Goal: Obtain resource: Obtain resource

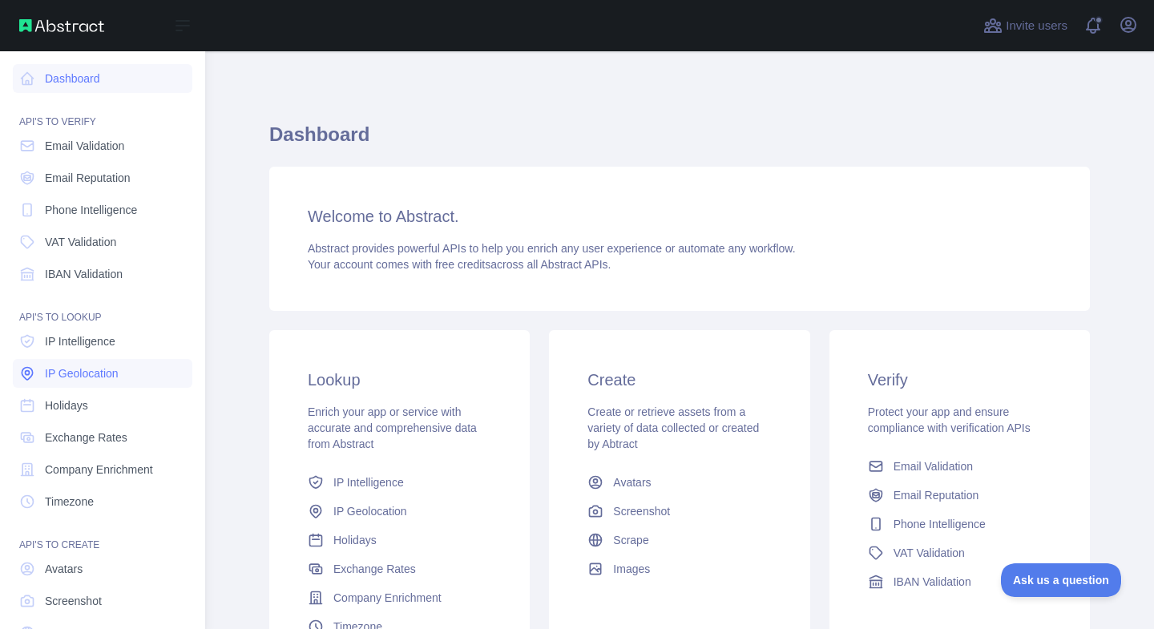
scroll to position [76, 0]
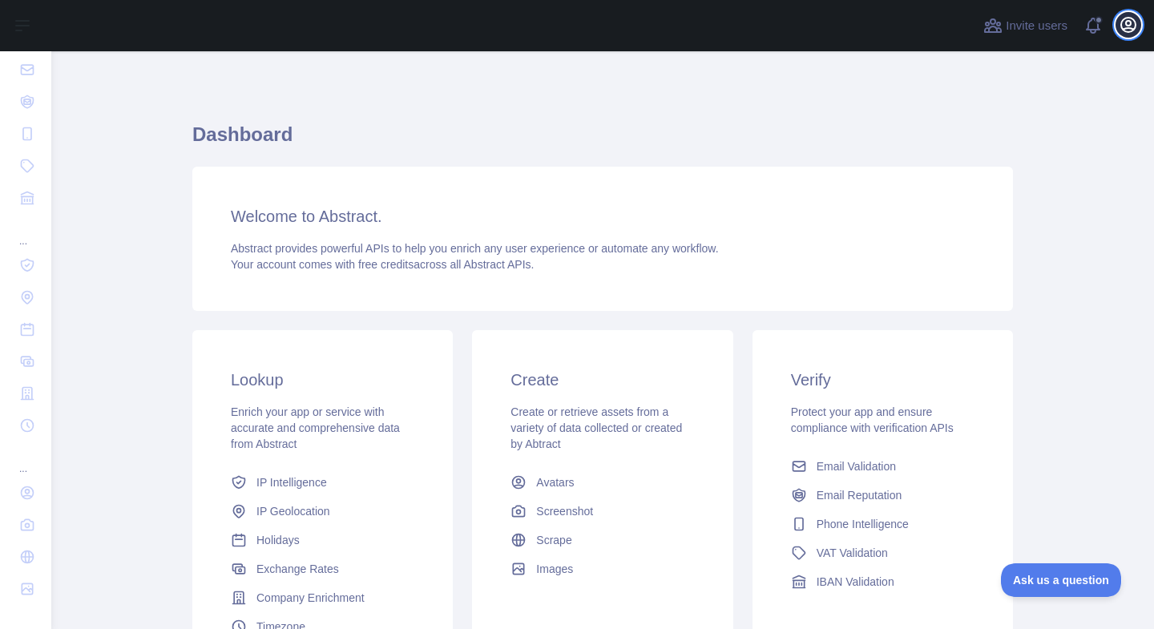
click at [1122, 22] on icon "button" at bounding box center [1128, 24] width 19 height 19
click at [1128, 30] on icon "button" at bounding box center [1128, 24] width 19 height 19
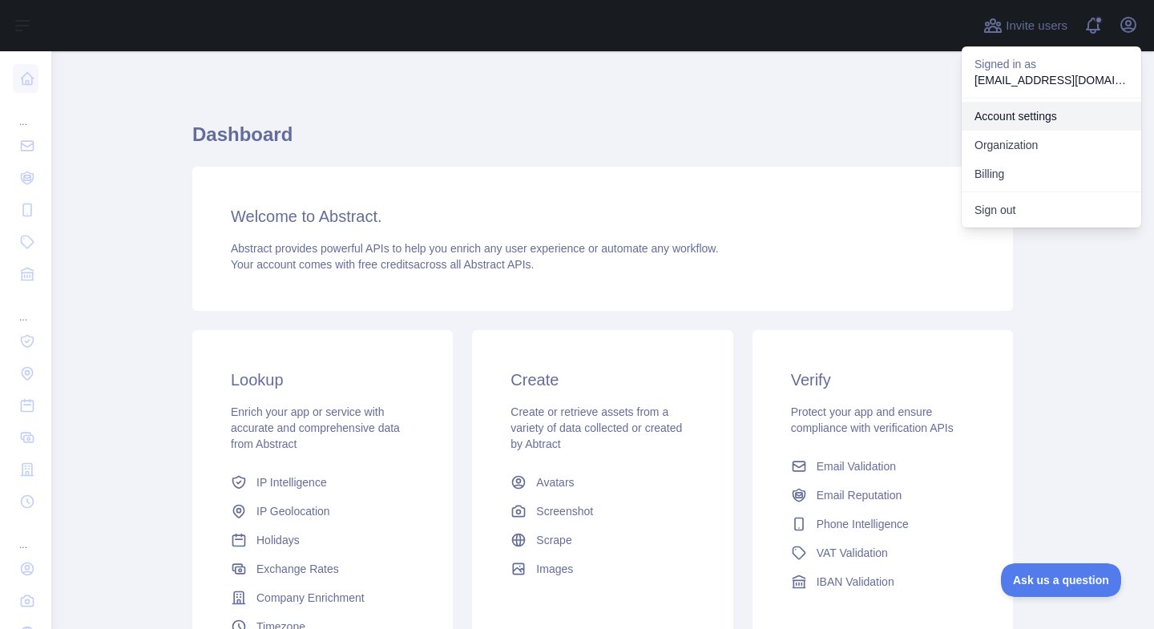
click at [1024, 109] on link "Account settings" at bounding box center [1052, 116] width 180 height 29
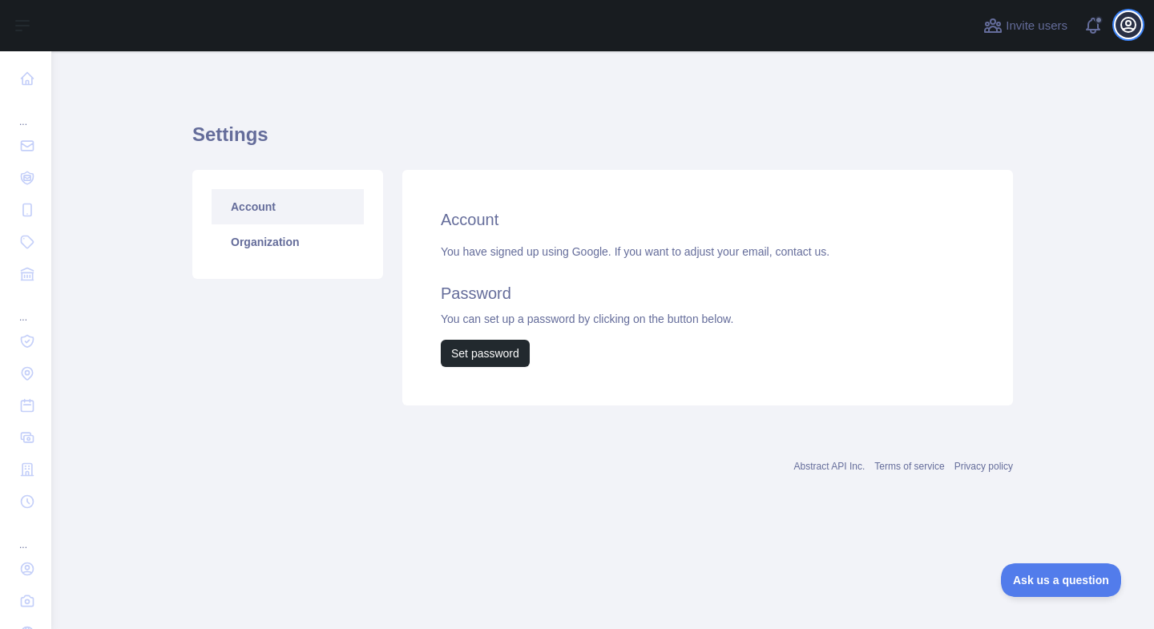
click at [1121, 22] on icon "button" at bounding box center [1128, 25] width 14 height 14
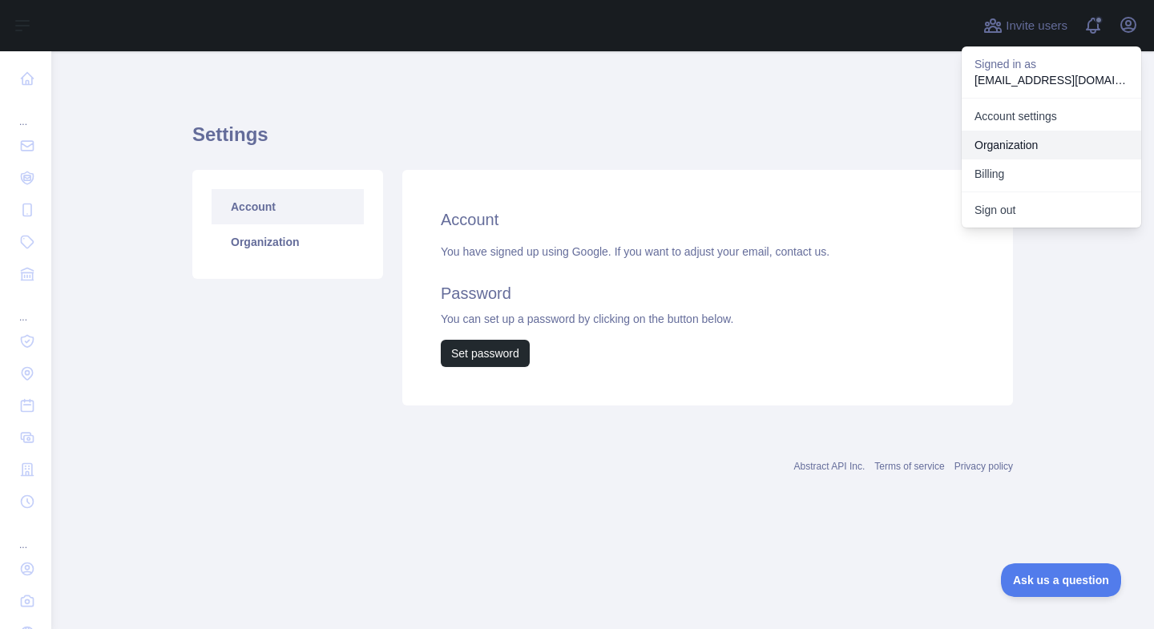
click at [1003, 138] on link "Organization" at bounding box center [1052, 145] width 180 height 29
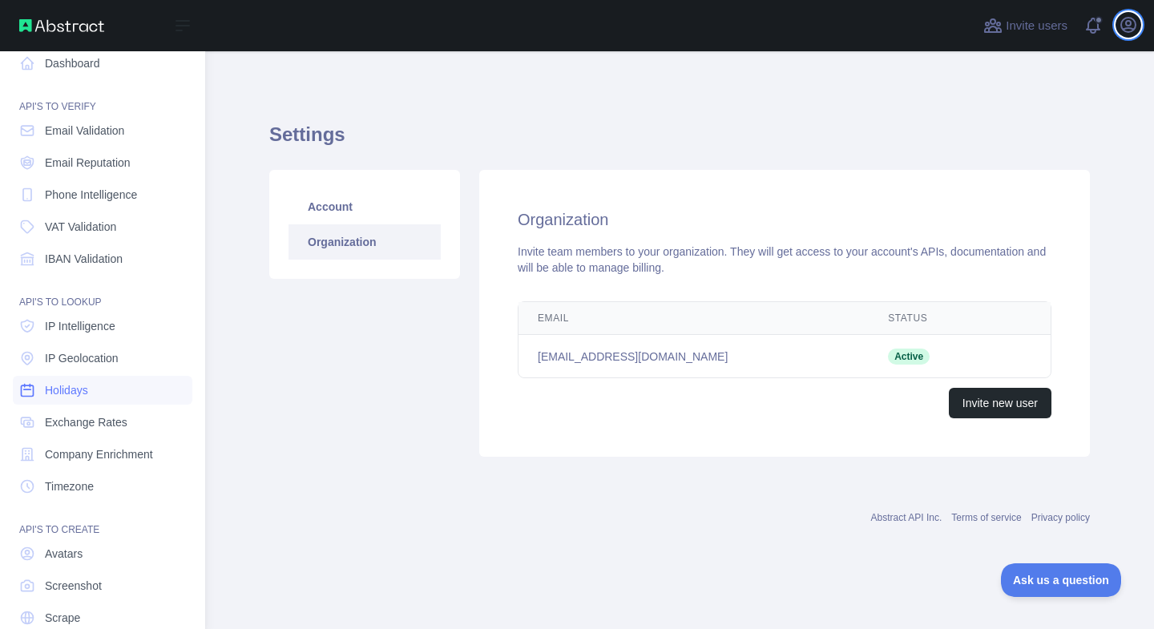
scroll to position [76, 0]
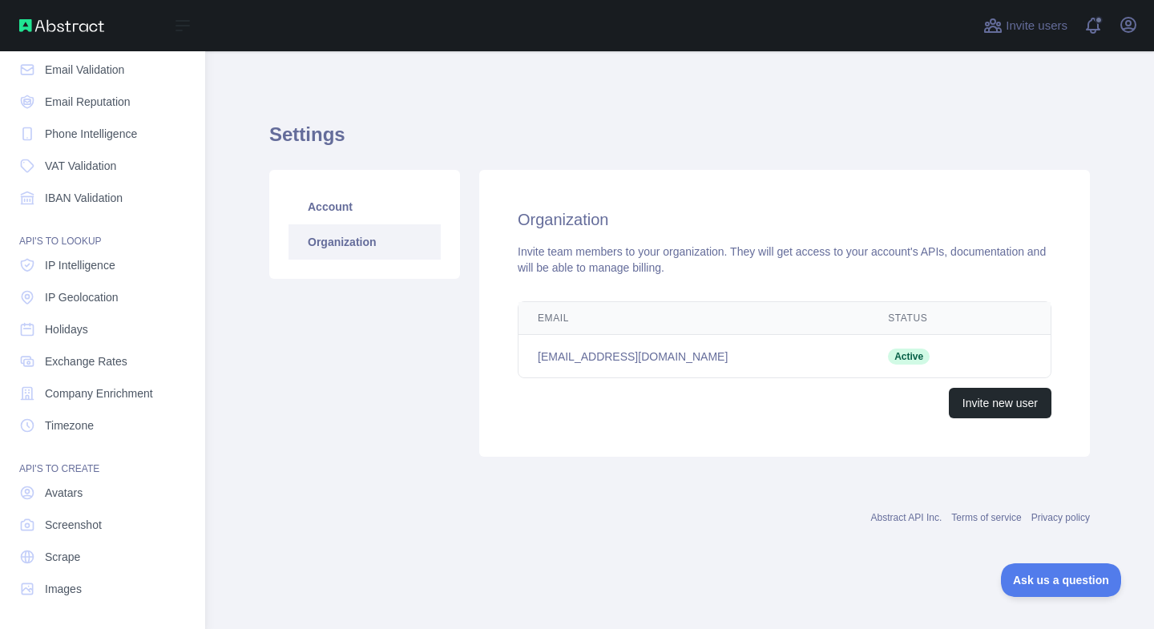
click at [65, 26] on img at bounding box center [61, 25] width 85 height 13
click at [103, 26] on img at bounding box center [61, 25] width 85 height 13
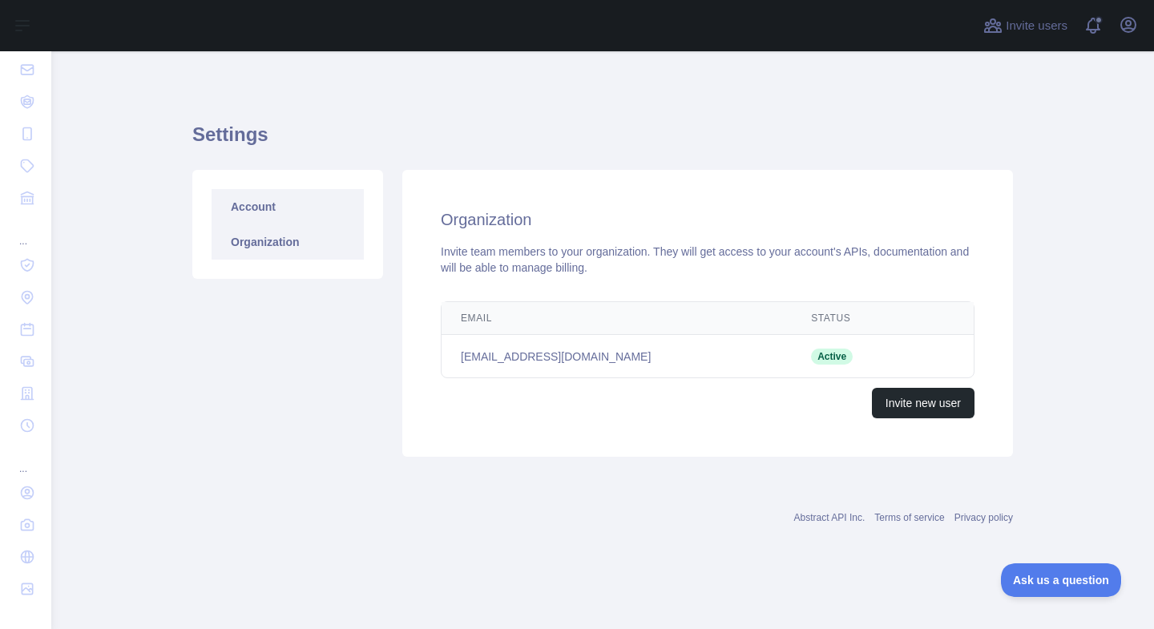
click at [318, 205] on link "Account" at bounding box center [288, 206] width 152 height 35
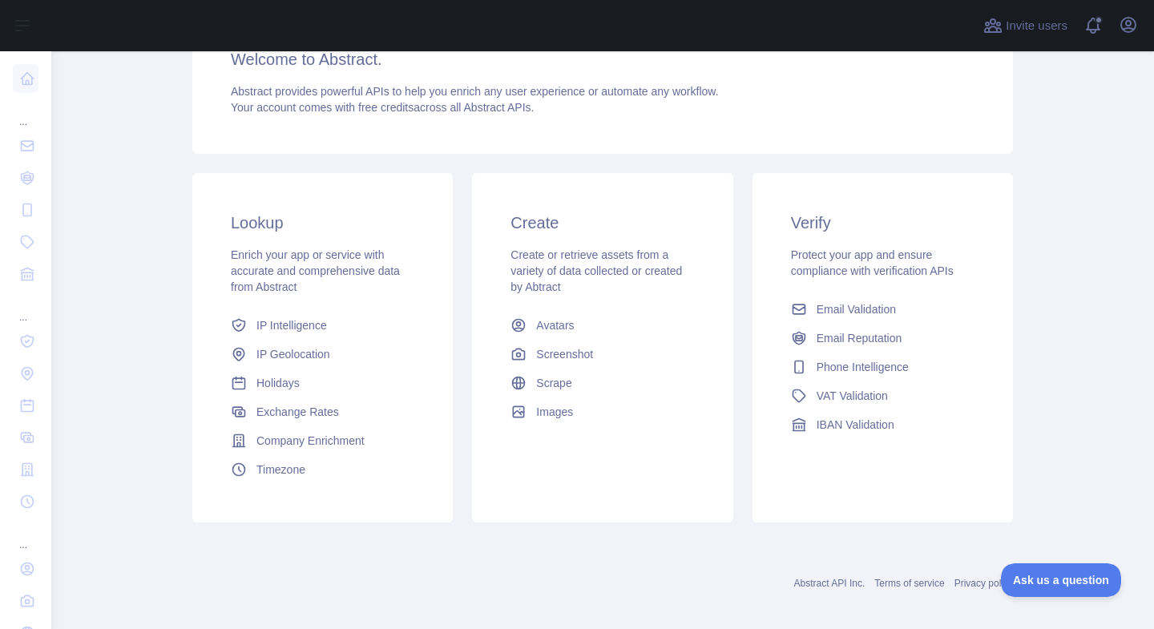
scroll to position [169, 0]
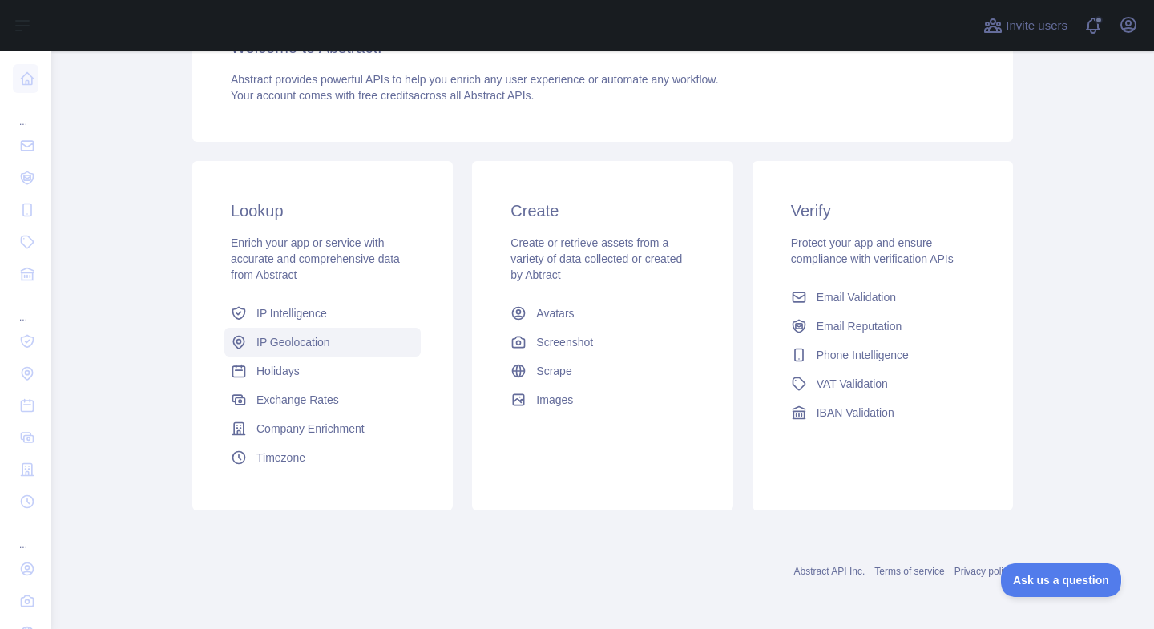
click at [302, 344] on span "IP Geolocation" at bounding box center [293, 342] width 74 height 16
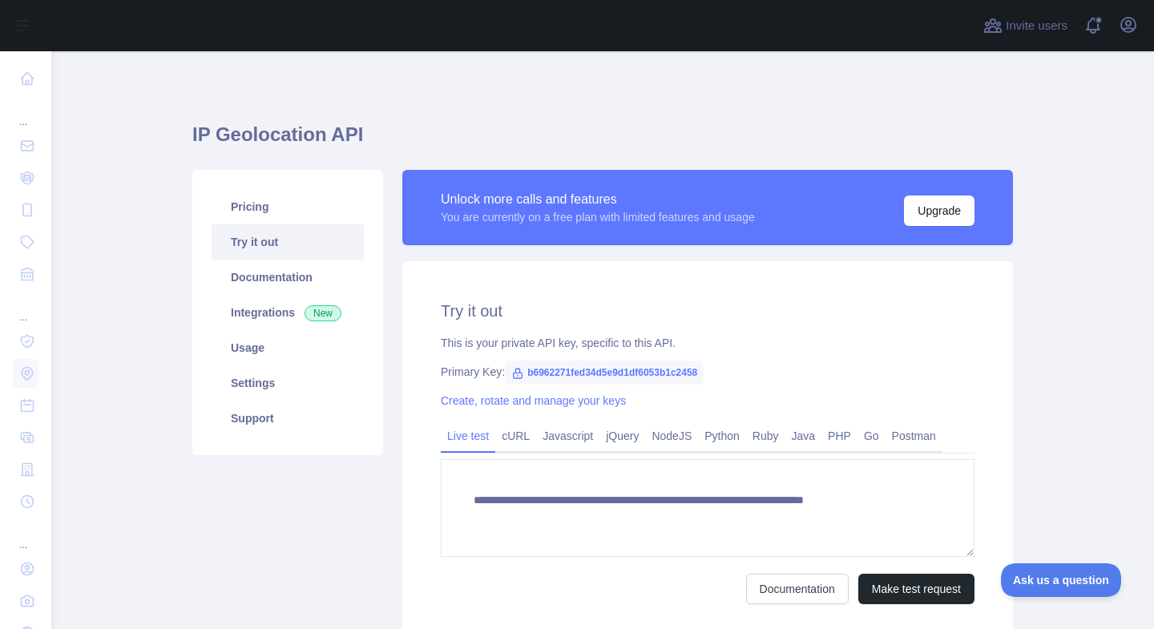
type textarea "**********"
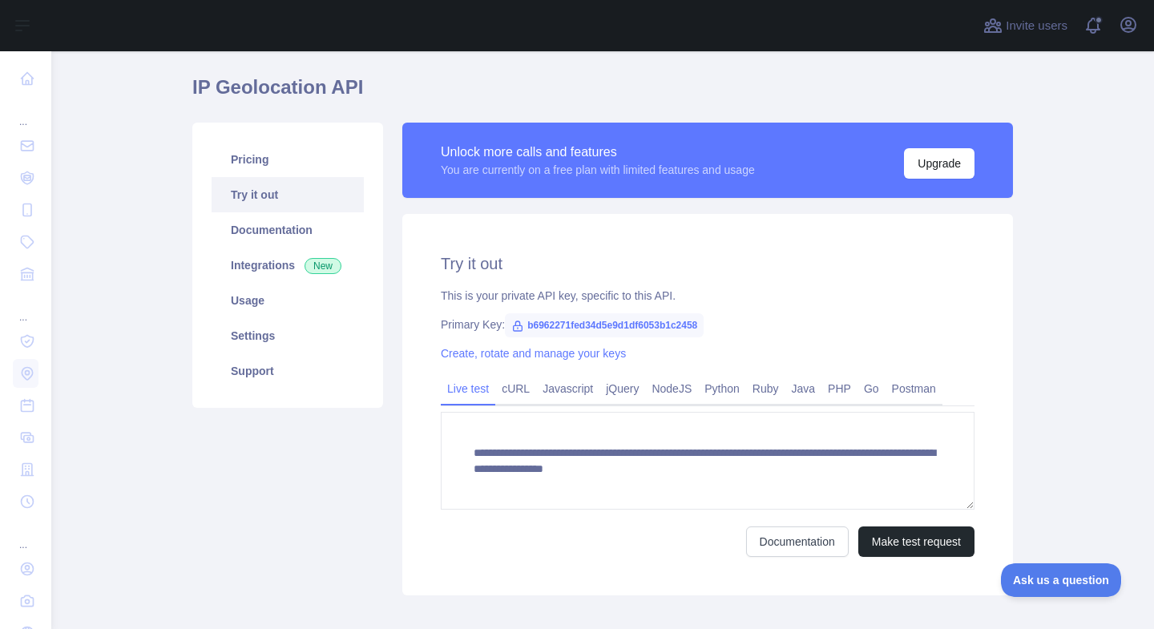
scroll to position [50, 0]
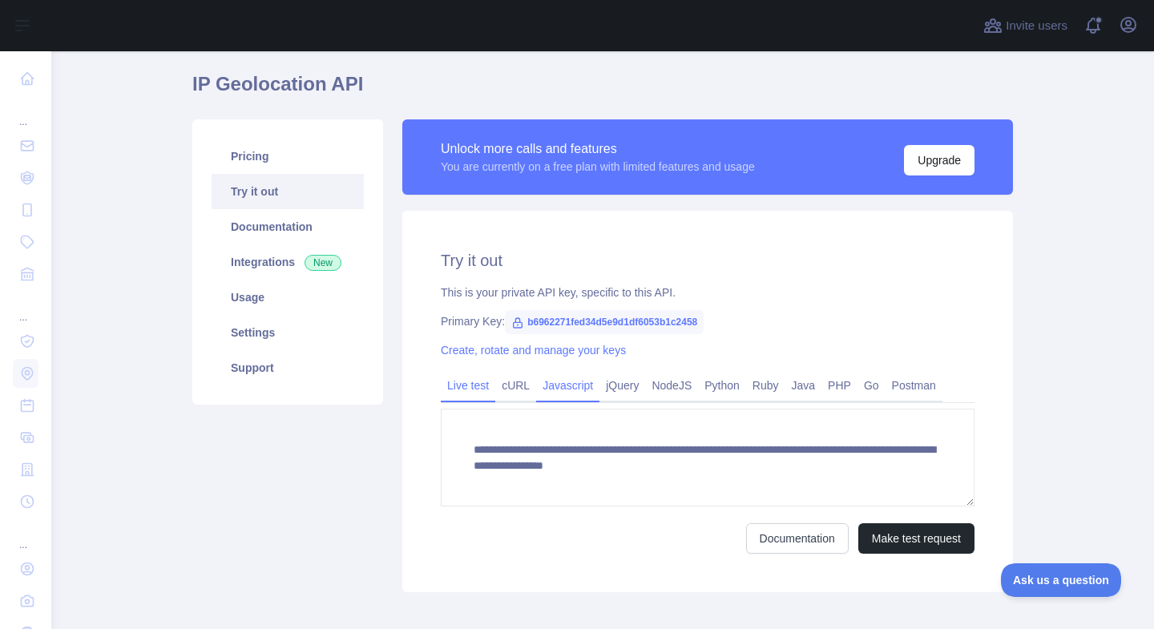
click at [583, 386] on link "Javascript" at bounding box center [567, 386] width 63 height 26
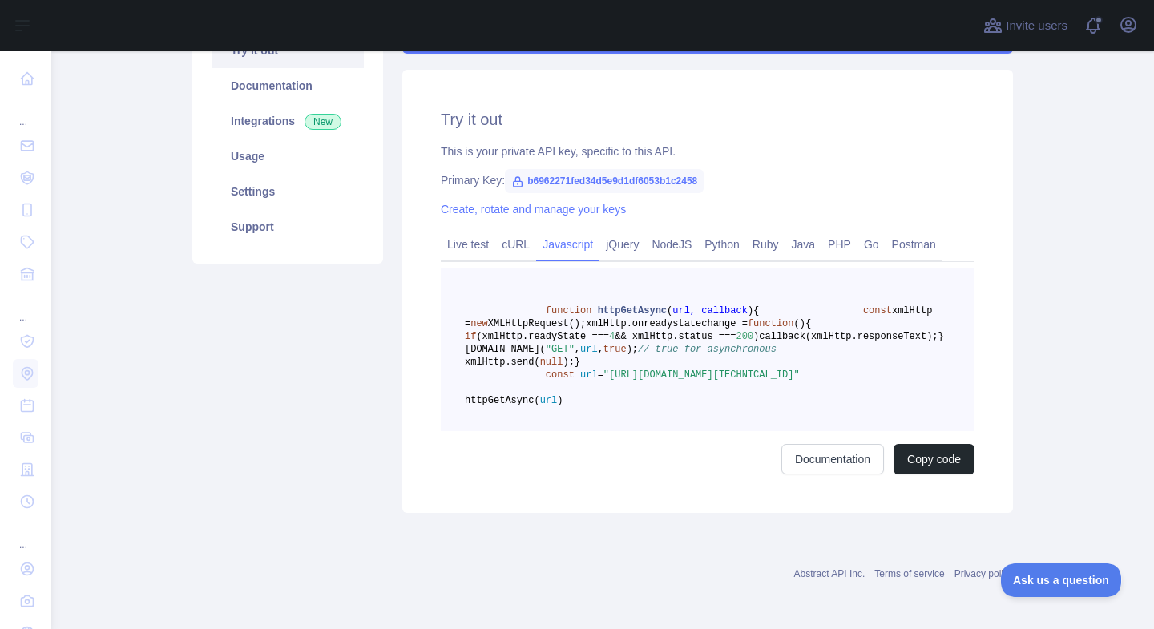
scroll to position [0, 5]
drag, startPoint x: 507, startPoint y: 452, endPoint x: 687, endPoint y: 447, distance: 180.4
click at [687, 381] on span ""[URL][DOMAIN_NAME][TECHNICAL_ID]"" at bounding box center [702, 374] width 196 height 11
click at [594, 195] on div "Try it out This is your private API key, specific to this API. Primary Key: b69…" at bounding box center [707, 291] width 611 height 443
drag, startPoint x: 527, startPoint y: 180, endPoint x: 729, endPoint y: 176, distance: 202.0
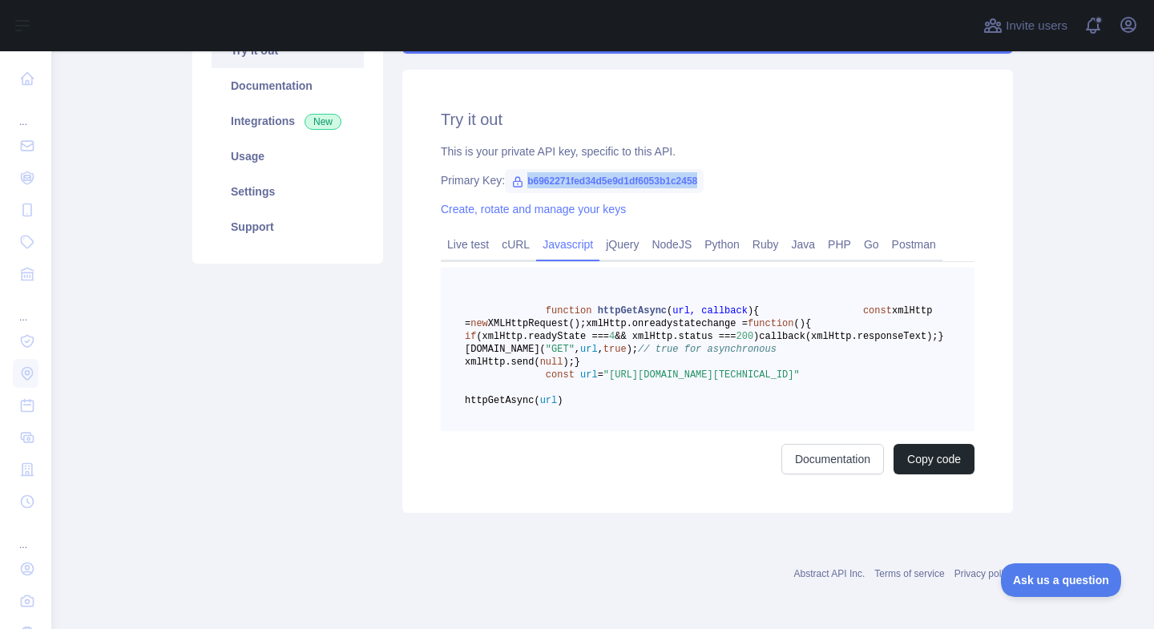
click at [729, 176] on div "Primary Key: b6962271fed34d5e9d1df6053b1c2458" at bounding box center [708, 180] width 534 height 16
copy span "b6962271fed34d5e9d1df6053b1c2458"
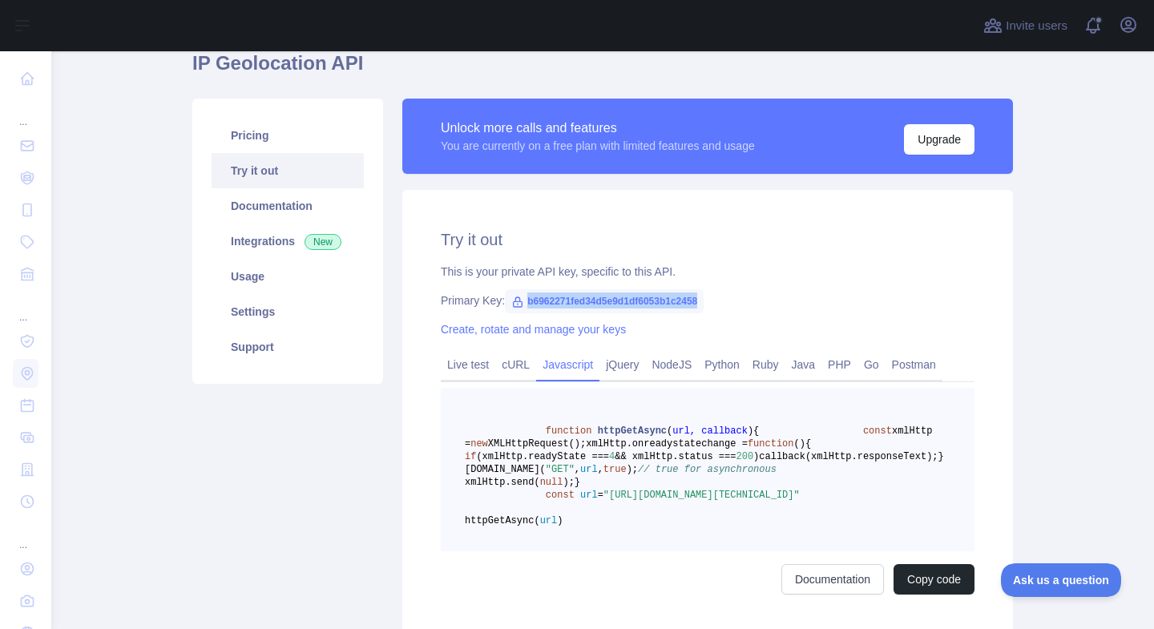
scroll to position [0, 0]
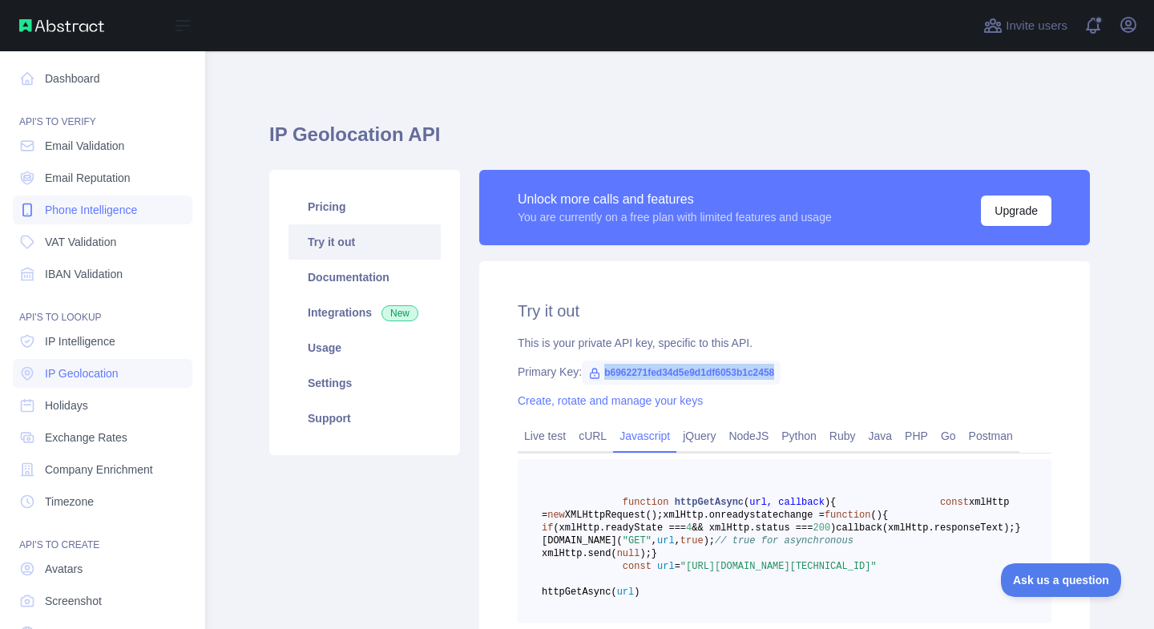
click at [75, 208] on span "Phone Intelligence" at bounding box center [91, 210] width 92 height 16
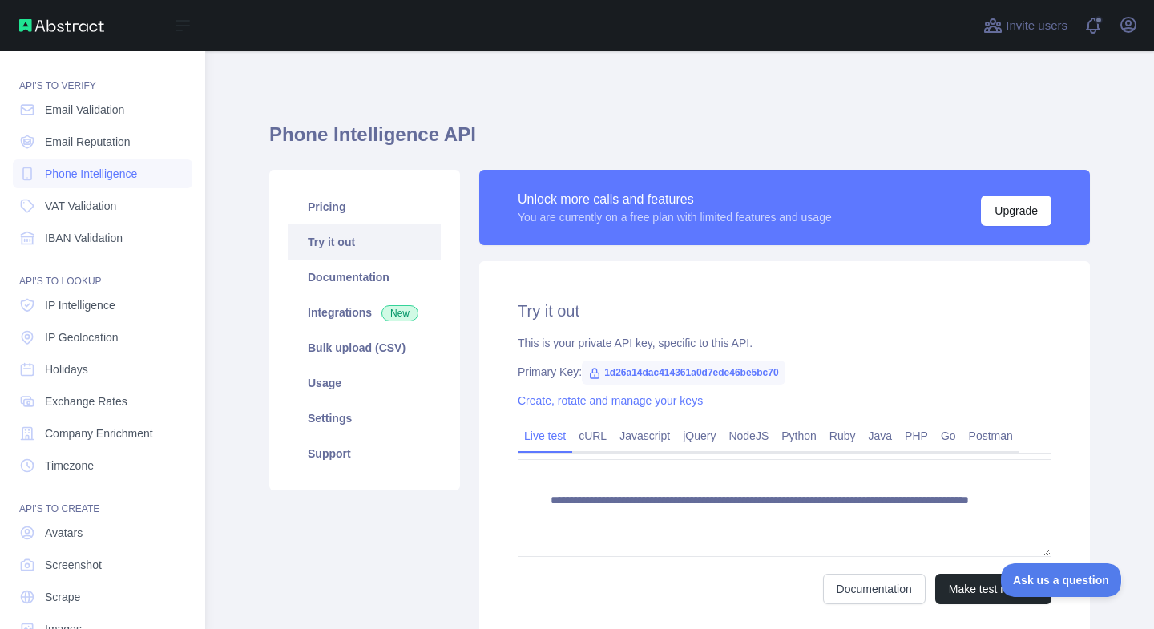
scroll to position [29, 0]
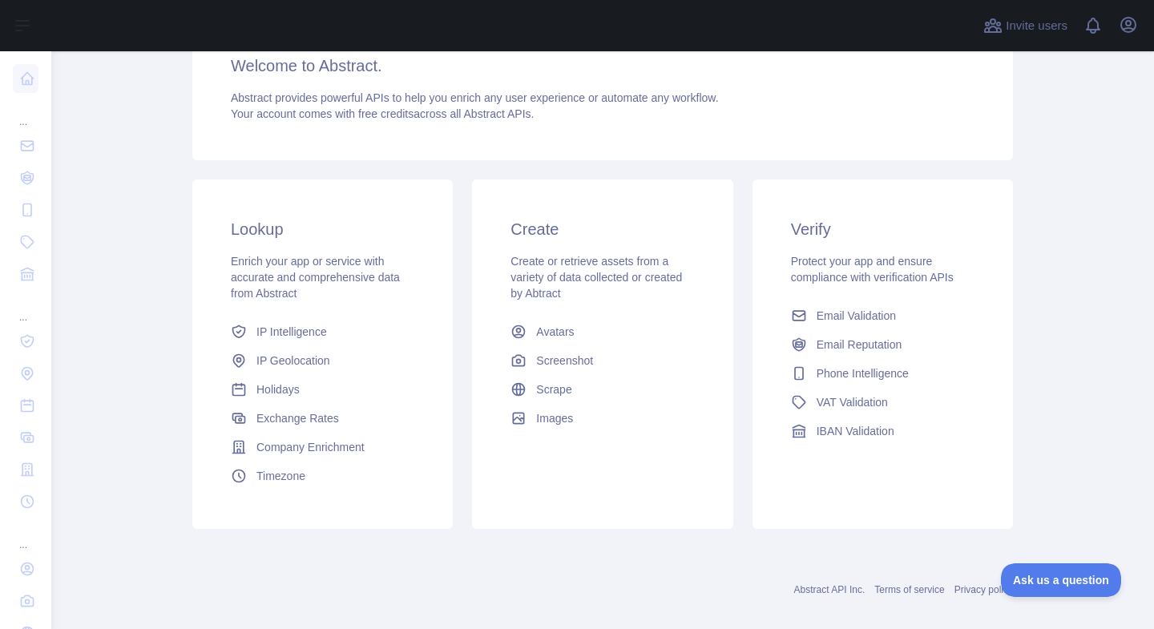
scroll to position [169, 0]
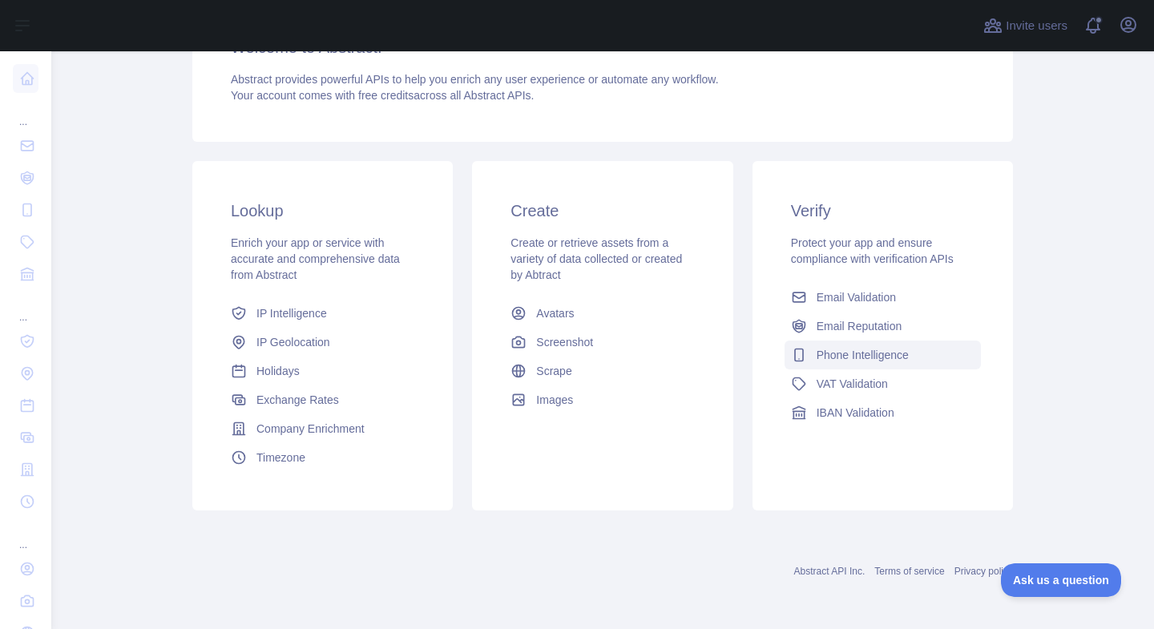
click at [822, 355] on span "Phone Intelligence" at bounding box center [863, 355] width 92 height 16
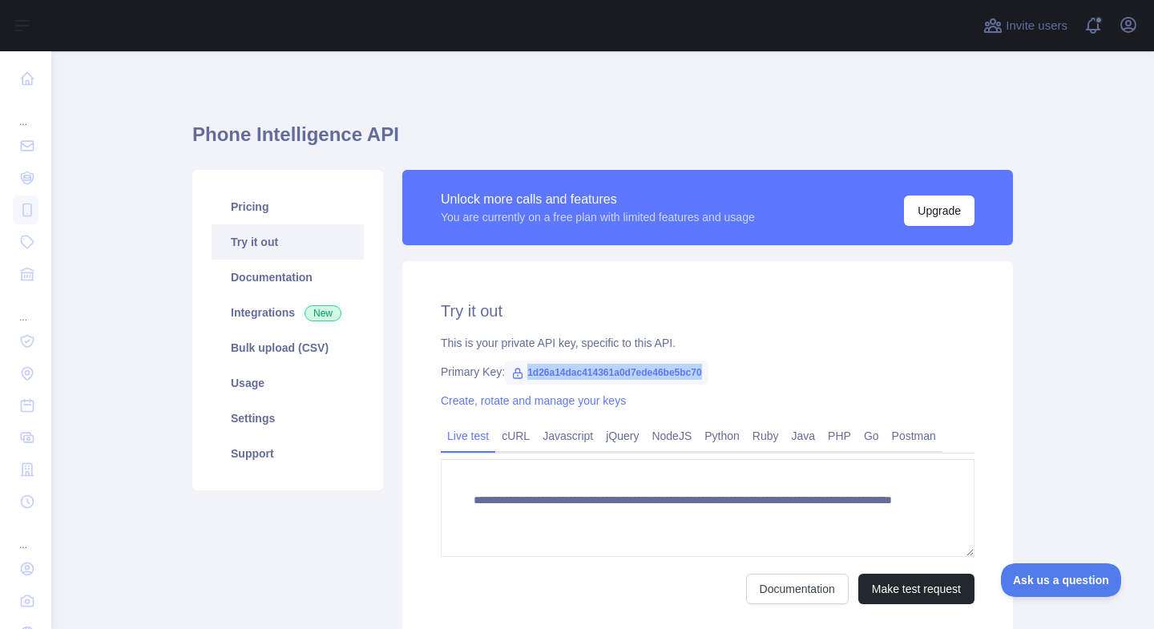
drag, startPoint x: 529, startPoint y: 372, endPoint x: 737, endPoint y: 373, distance: 208.4
click at [737, 373] on div "Primary Key: 1d26a14dac414361a0d7ede46be5bc70" at bounding box center [708, 372] width 534 height 16
copy span "1d26a14dac414361a0d7ede46be5bc70"
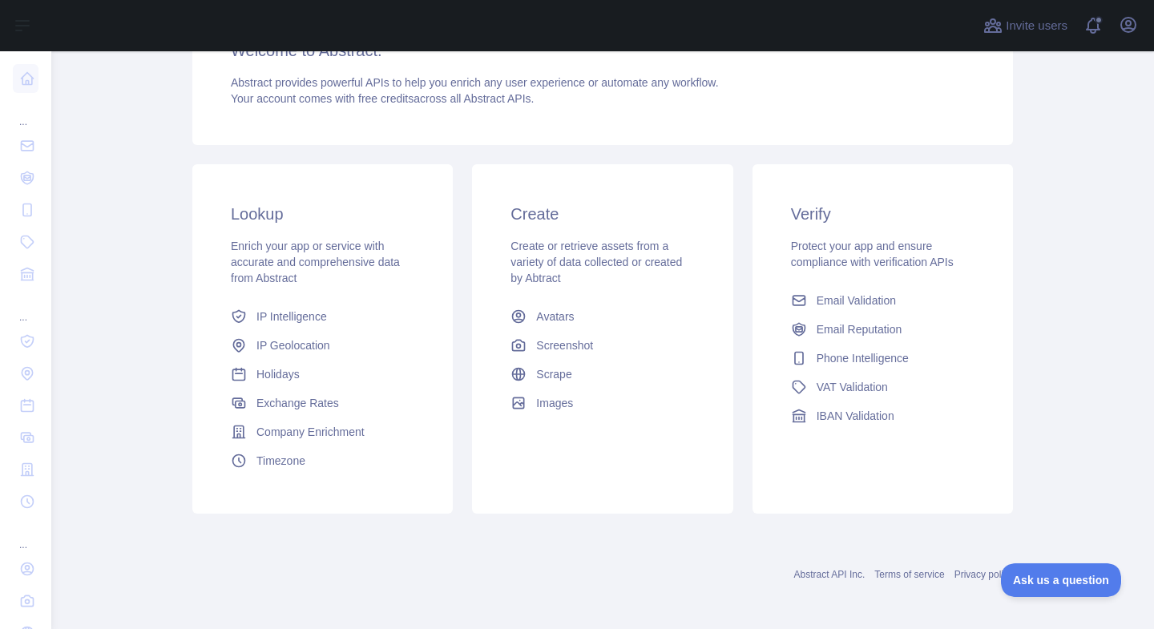
scroll to position [169, 0]
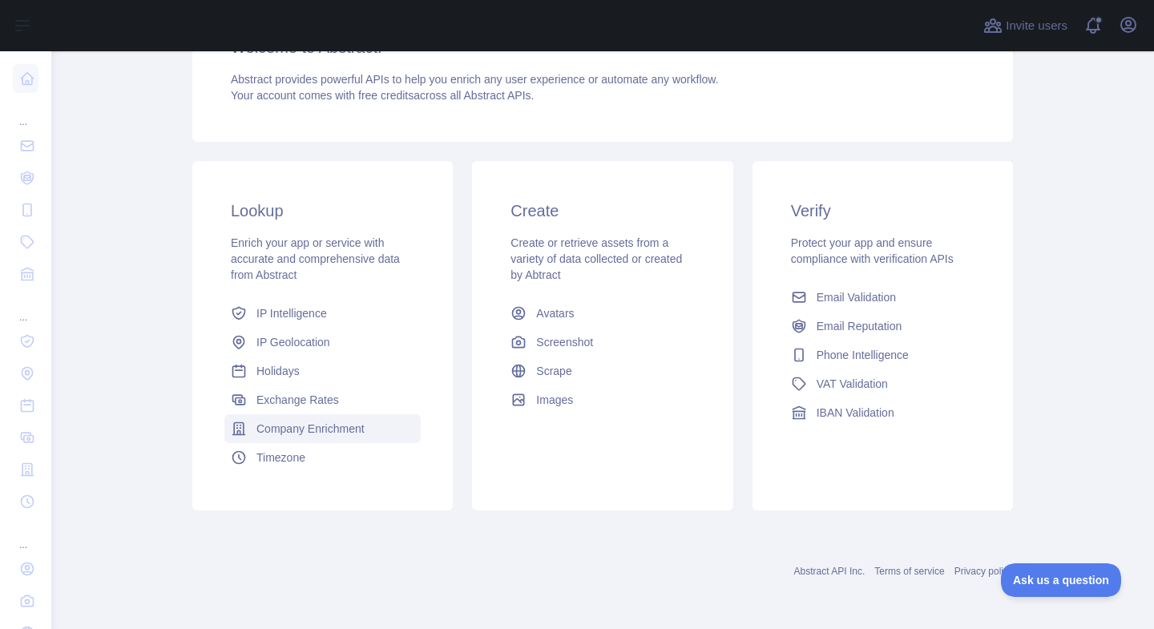
click at [316, 422] on span "Company Enrichment" at bounding box center [310, 429] width 108 height 16
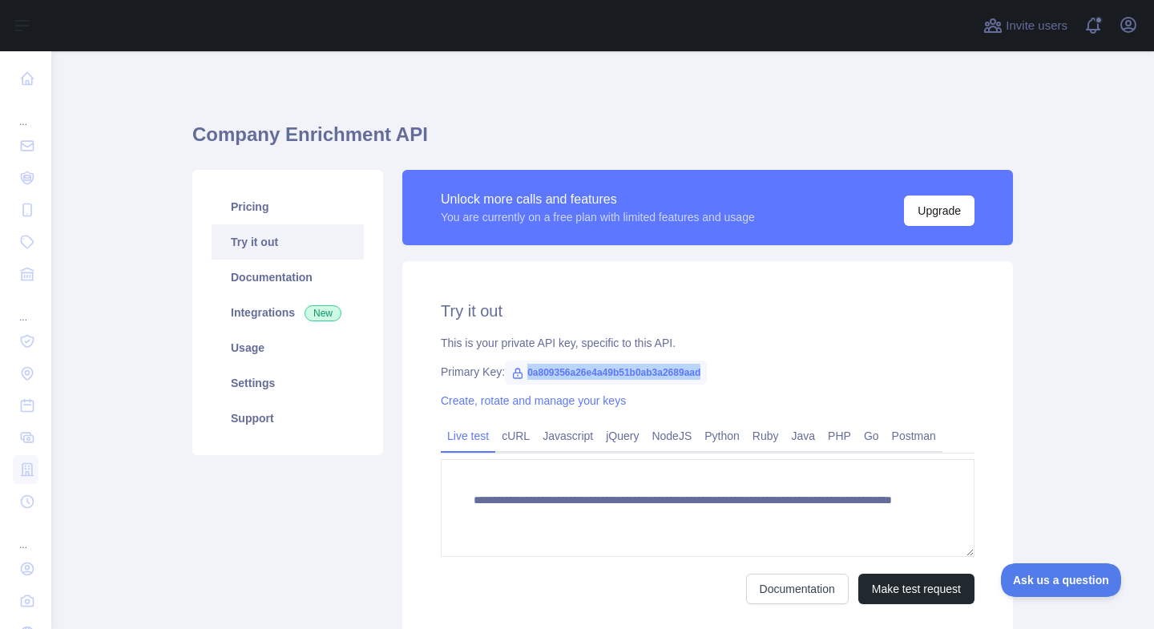
drag, startPoint x: 529, startPoint y: 373, endPoint x: 733, endPoint y: 363, distance: 204.6
click at [733, 364] on div "Primary Key: 0a809356a26e4a49b51b0ab3a2689aad" at bounding box center [708, 372] width 534 height 16
click at [629, 367] on span "0a809356a26e4a49b51b0ab3a2689aad" at bounding box center [606, 373] width 202 height 24
drag, startPoint x: 527, startPoint y: 373, endPoint x: 744, endPoint y: 371, distance: 217.2
click at [744, 371] on div "Primary Key: 0a809356a26e4a49b51b0ab3a2689aad" at bounding box center [708, 372] width 534 height 16
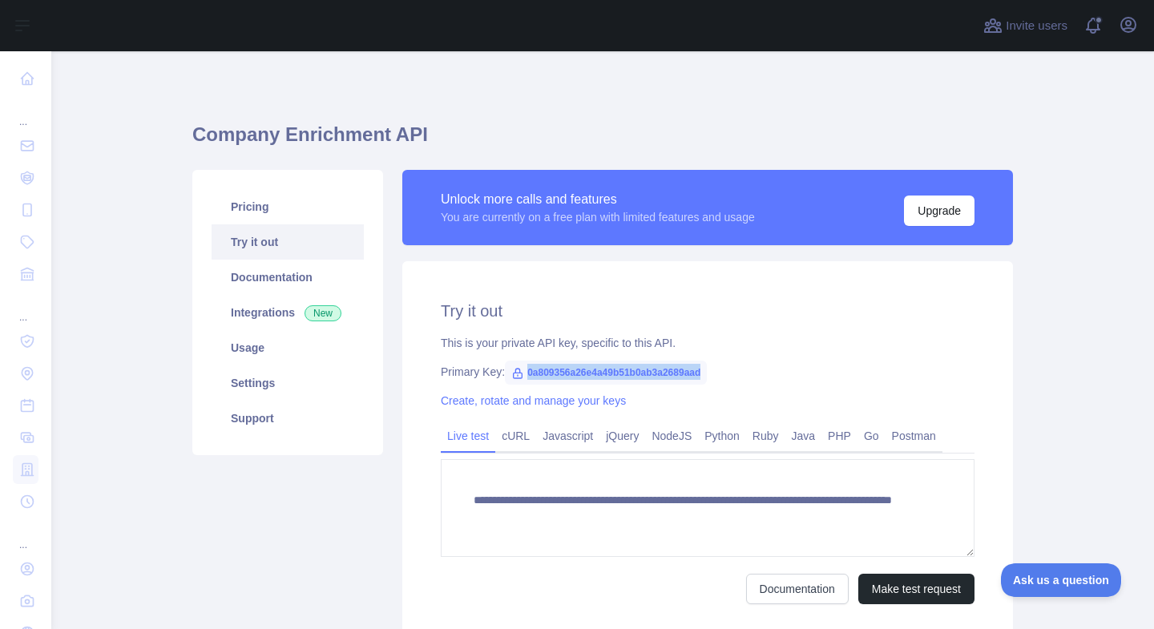
copy span "0a809356a26e4a49b51b0ab3a2689aad"
